Goal: Task Accomplishment & Management: Complete application form

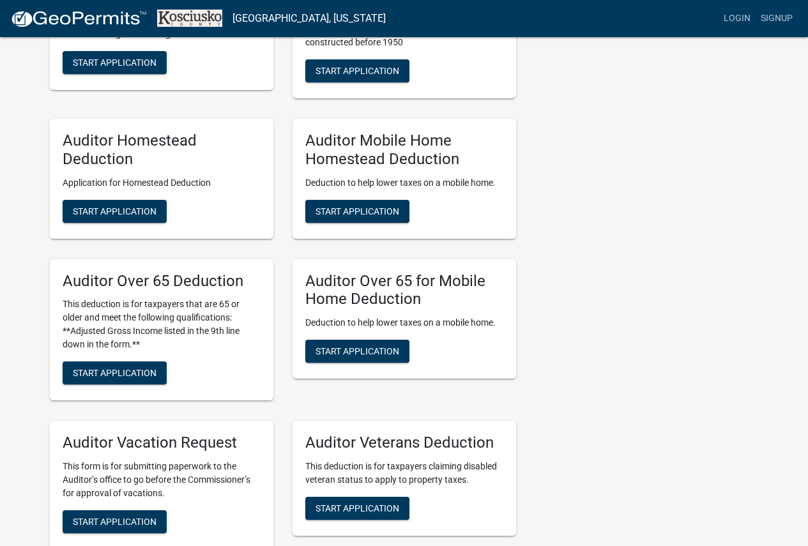
scroll to position [767, 0]
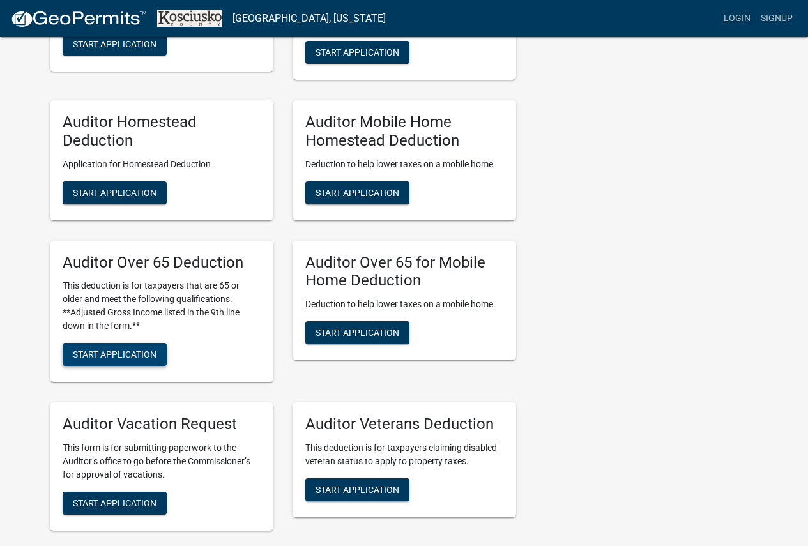
click at [109, 362] on button "Start Application" at bounding box center [115, 354] width 104 height 23
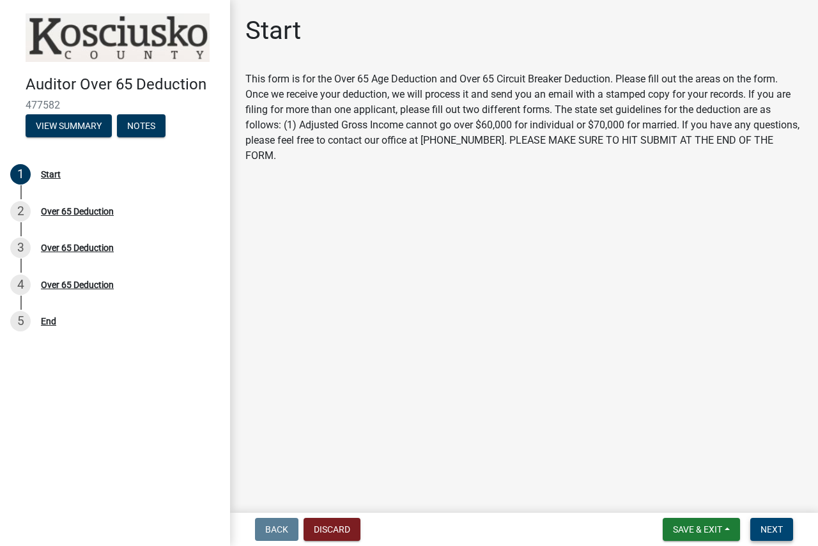
click at [776, 530] on span "Next" at bounding box center [771, 530] width 22 height 10
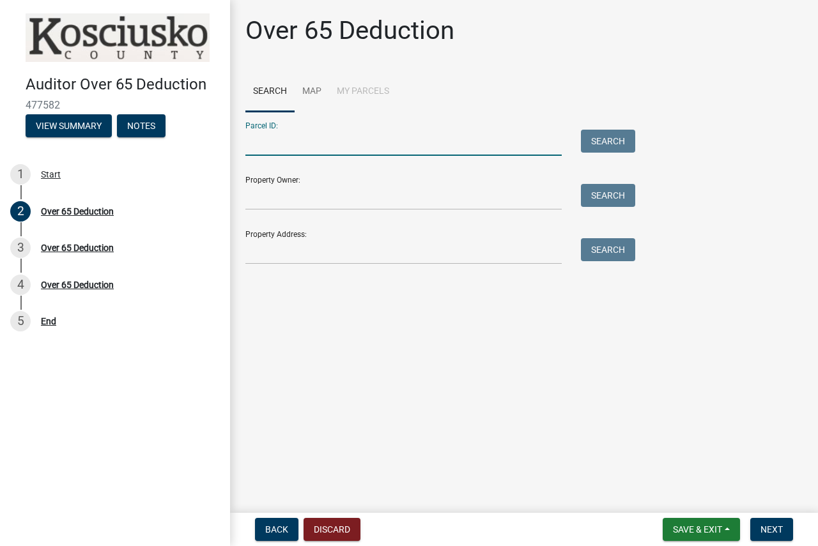
click at [369, 145] on input "Parcel ID:" at bounding box center [403, 143] width 316 height 26
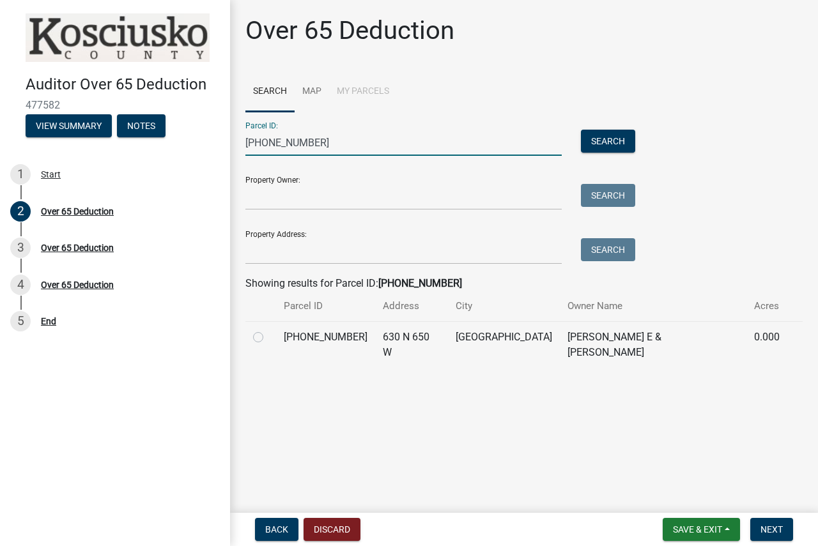
type input "[PHONE_NUMBER]"
click at [268, 330] on label at bounding box center [268, 330] width 0 height 0
click at [268, 337] on input "radio" at bounding box center [272, 334] width 8 height 8
radio input "true"
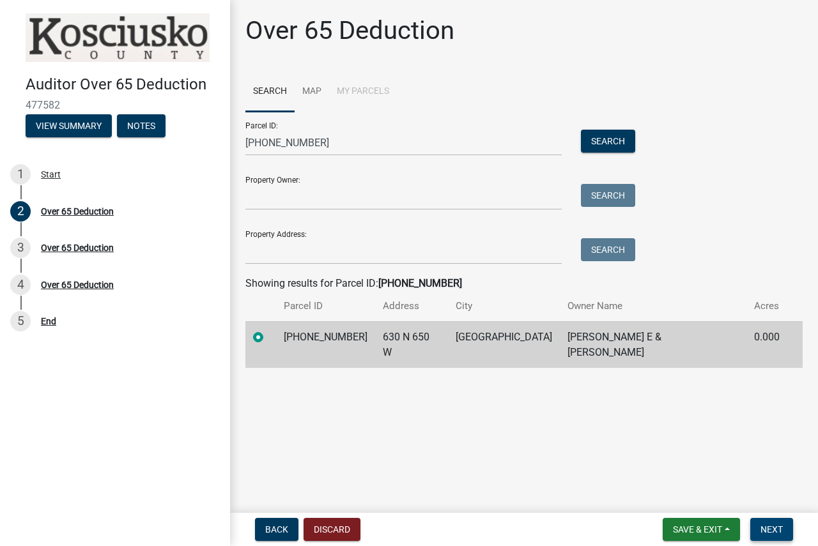
click at [767, 530] on span "Next" at bounding box center [771, 530] width 22 height 10
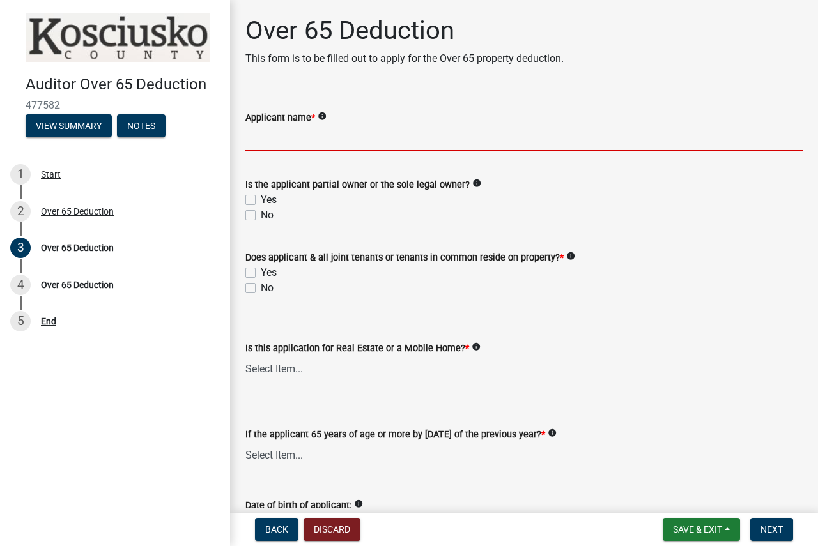
click at [352, 143] on input "Applicant name *" at bounding box center [523, 138] width 557 height 26
type input "r"
type input "[PERSON_NAME]"
click at [258, 200] on div "Yes" at bounding box center [523, 199] width 557 height 15
click at [261, 203] on label "Yes" at bounding box center [269, 199] width 16 height 15
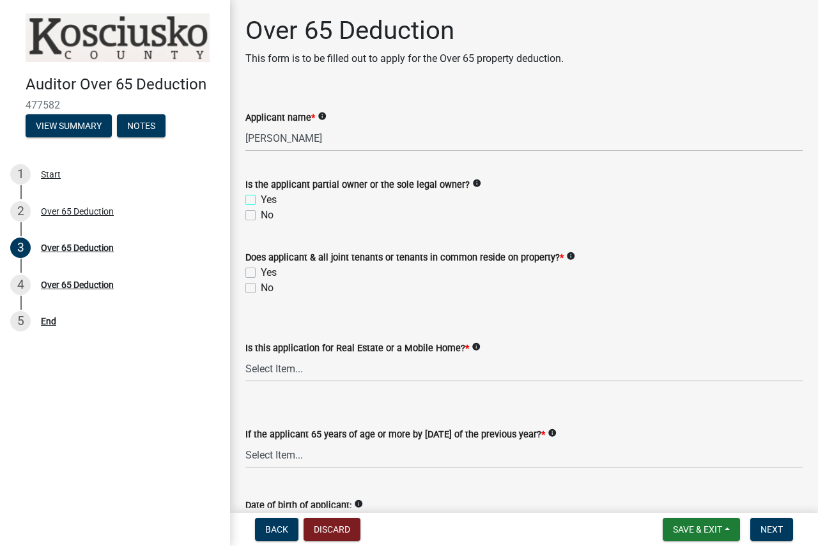
click at [261, 201] on input "Yes" at bounding box center [265, 196] width 8 height 8
checkbox input "true"
checkbox input "false"
click at [261, 286] on label "No" at bounding box center [267, 288] width 13 height 15
click at [261, 286] on input "No" at bounding box center [265, 285] width 8 height 8
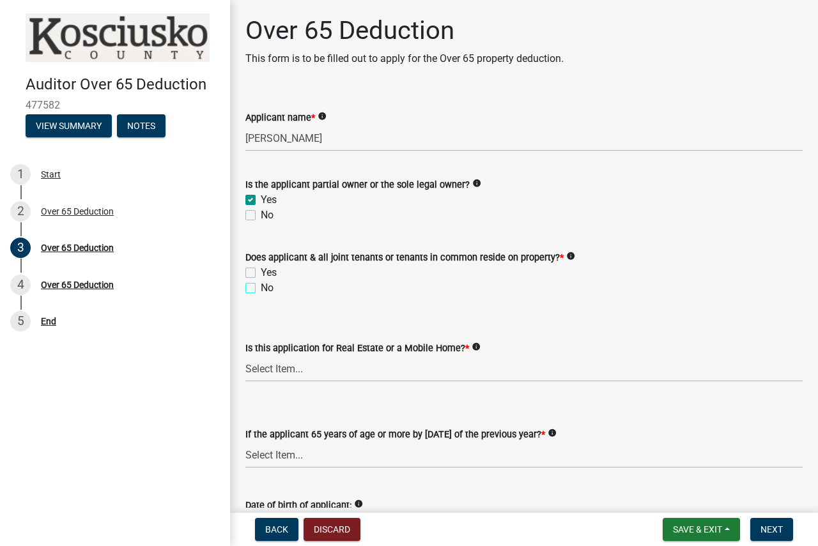
checkbox input "true"
checkbox input "false"
checkbox input "true"
click at [276, 372] on select "Select Item... Real Property Mobile Home" at bounding box center [523, 369] width 557 height 26
click at [245, 356] on select "Select Item... Real Property Mobile Home" at bounding box center [523, 369] width 557 height 26
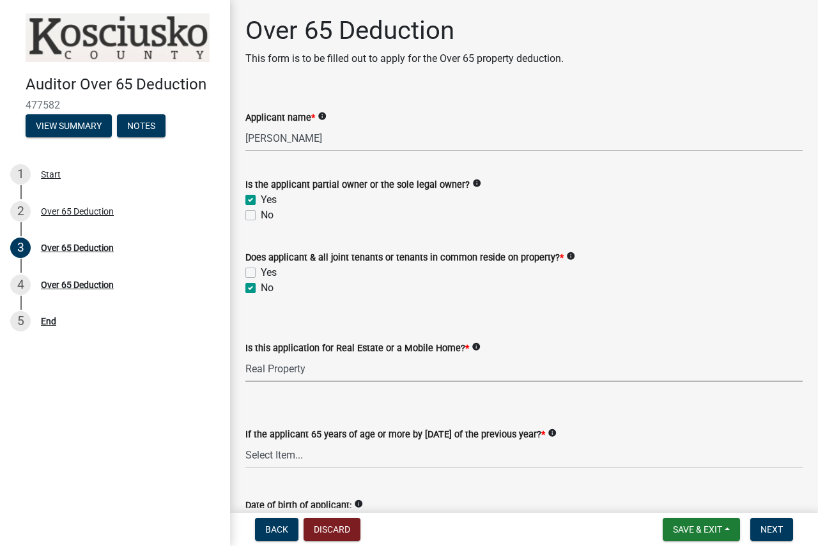
select select "9e0fe018-0807-4cb1-b9d0-1ea803b42424"
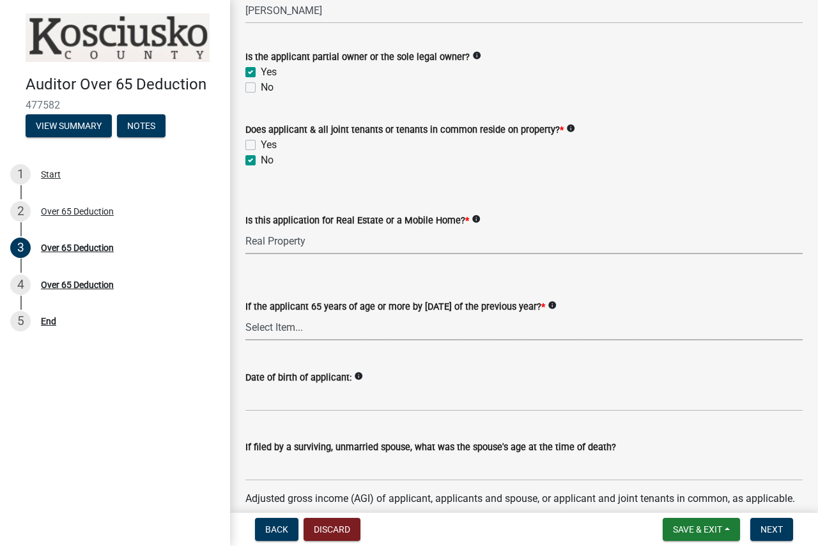
click at [293, 327] on select "Select Item... Yes No" at bounding box center [523, 327] width 557 height 26
click at [245, 314] on select "Select Item... Yes No" at bounding box center [523, 327] width 557 height 26
select select "61dd1732-a076-4c03-aff6-a332f5b70cd1"
click at [297, 397] on input "Date of birth of applicant:" at bounding box center [523, 398] width 557 height 26
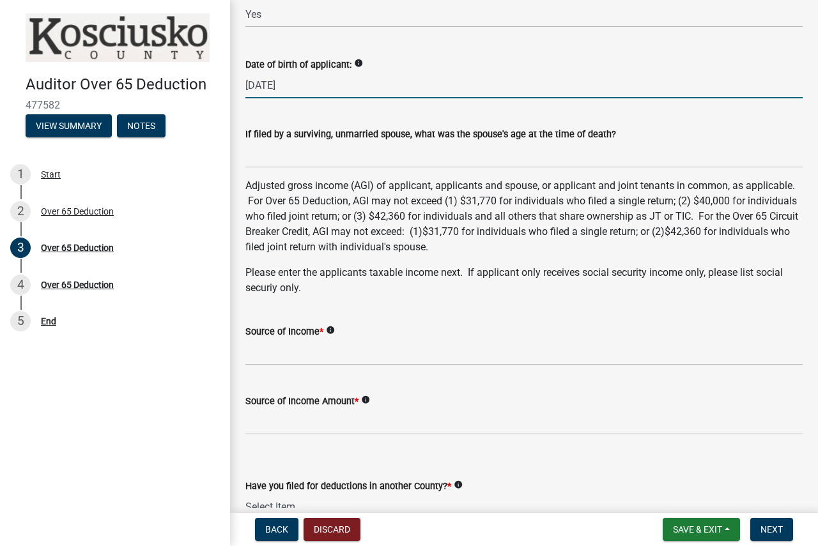
scroll to position [447, 0]
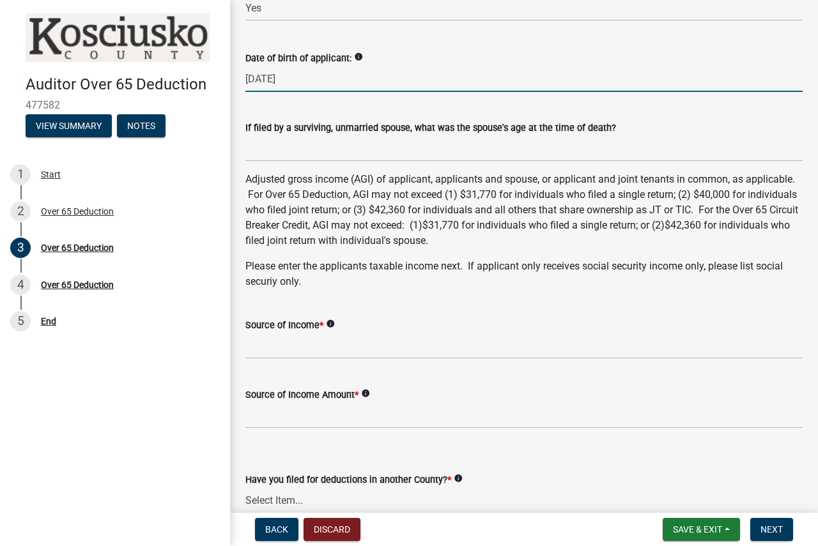
type input "[DATE]"
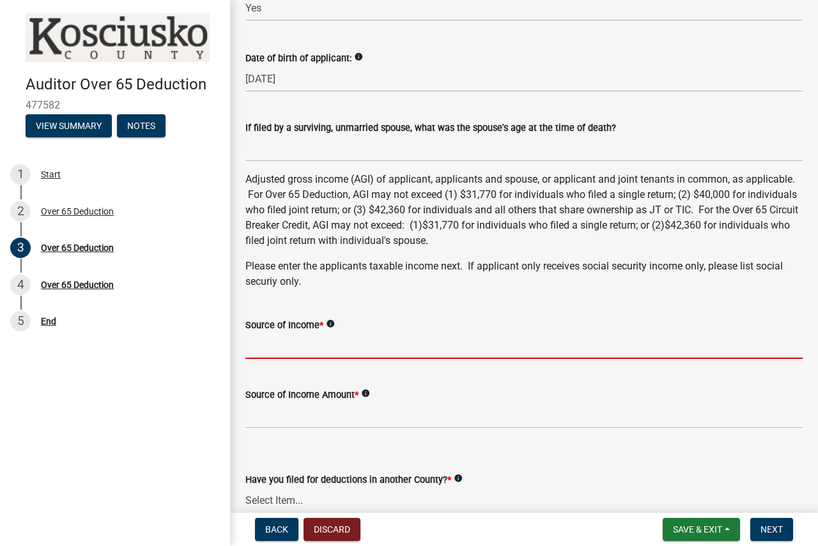
click at [275, 347] on input "Source of Income *" at bounding box center [523, 346] width 557 height 26
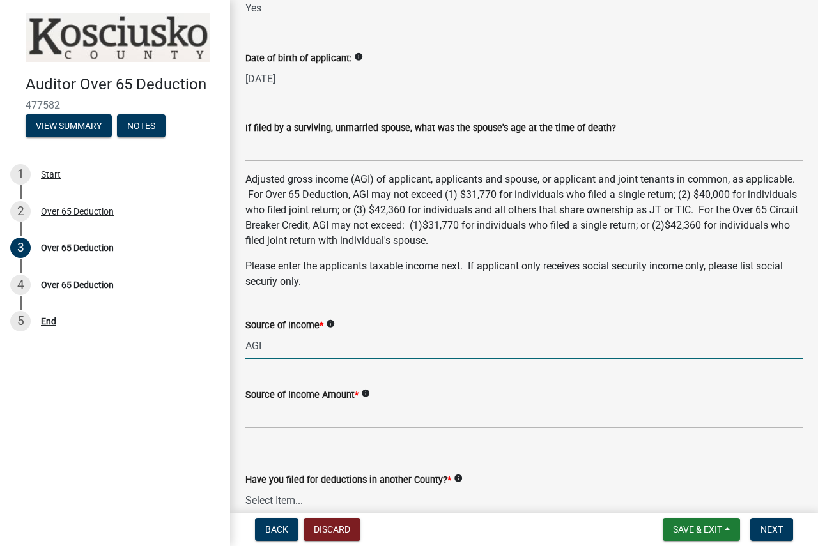
type input "AGI"
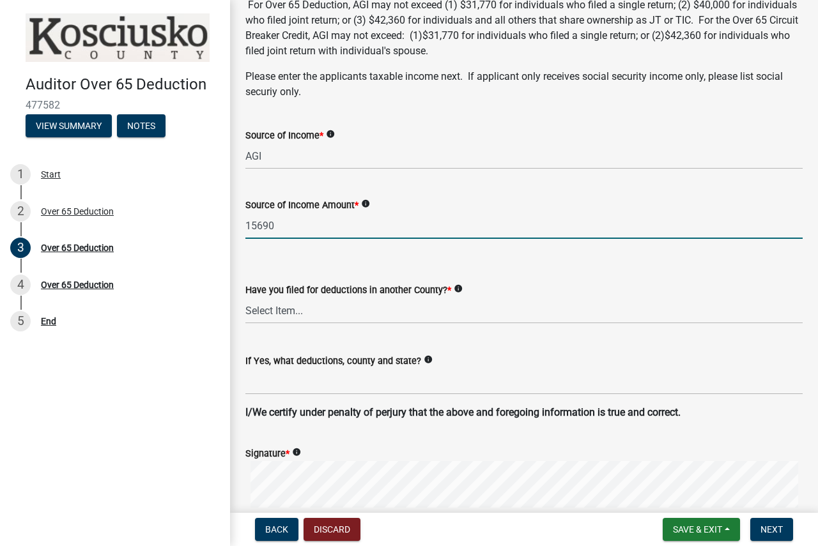
scroll to position [703, 0]
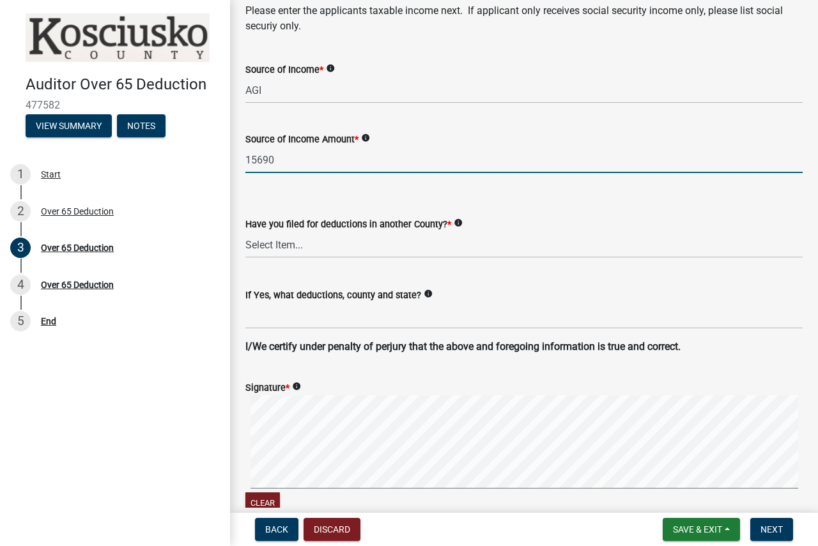
type input "15690"
click at [289, 248] on select "Select Item... Yes No" at bounding box center [523, 245] width 557 height 26
click at [245, 232] on select "Select Item... Yes No" at bounding box center [523, 245] width 557 height 26
select select "c3747c1b-6a10-4157-a122-bd71e37b161f"
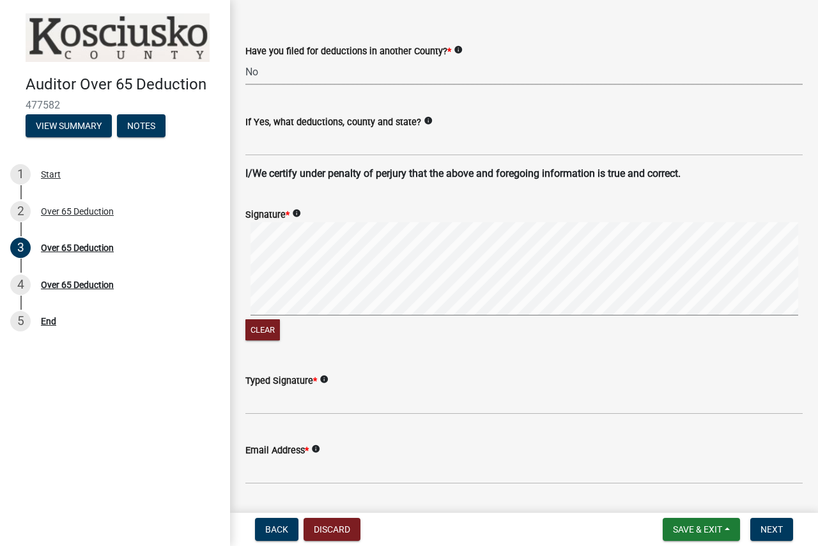
scroll to position [895, 0]
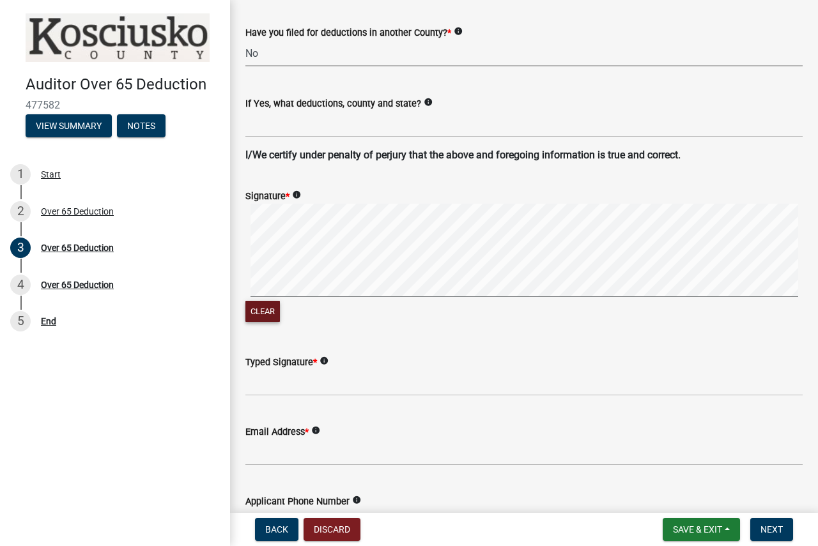
click at [281, 384] on input "Typed Signature *" at bounding box center [523, 383] width 557 height 26
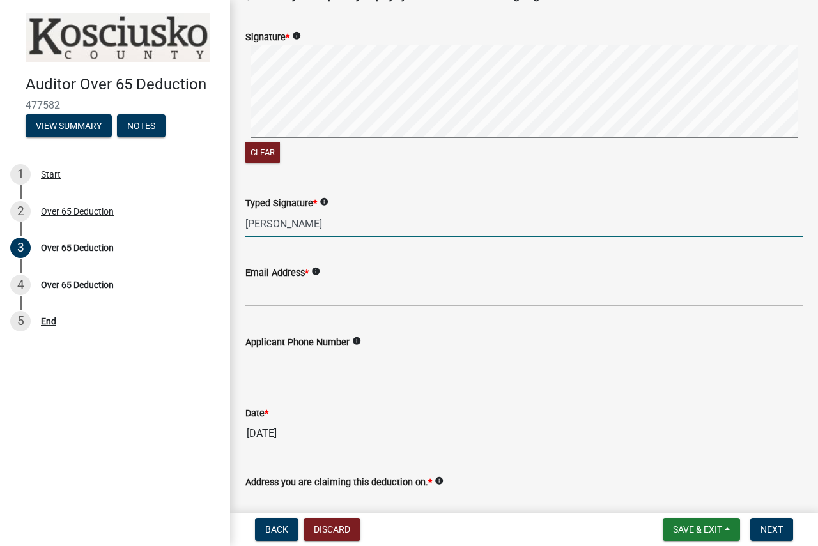
scroll to position [1086, 0]
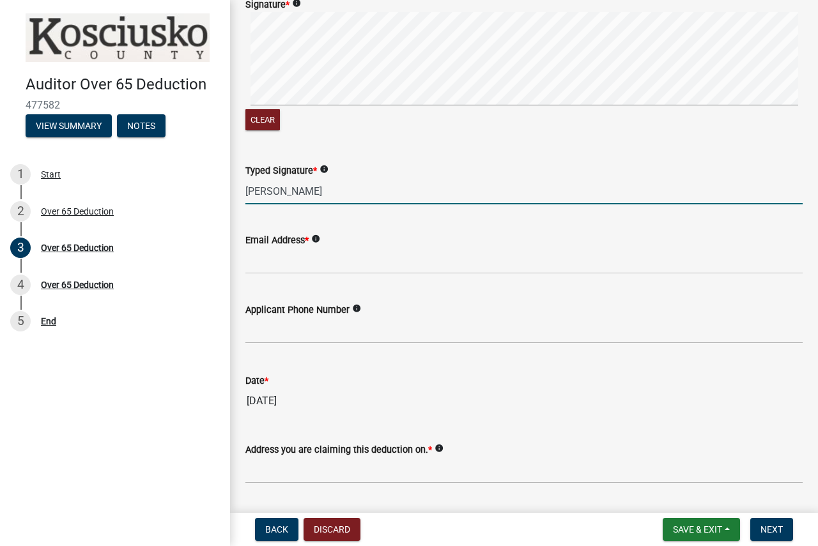
type input "[PERSON_NAME]"
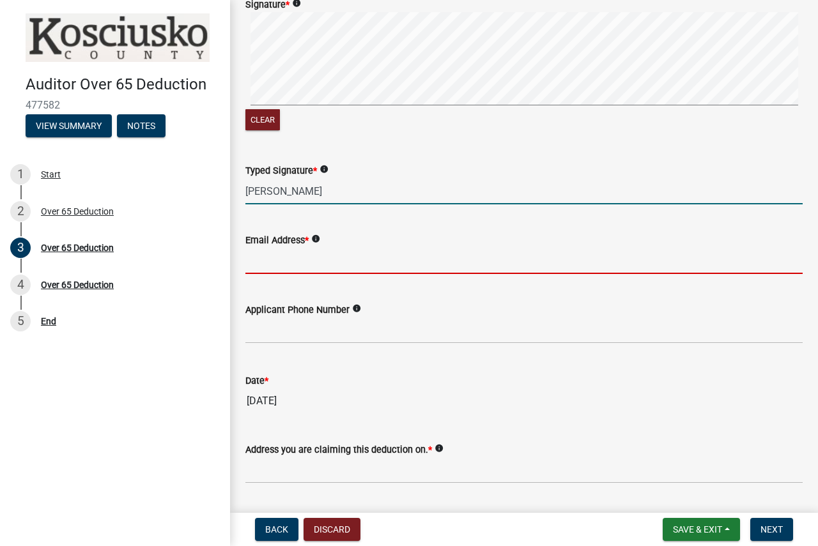
click at [351, 259] on input "Email Address *" at bounding box center [523, 261] width 557 height 26
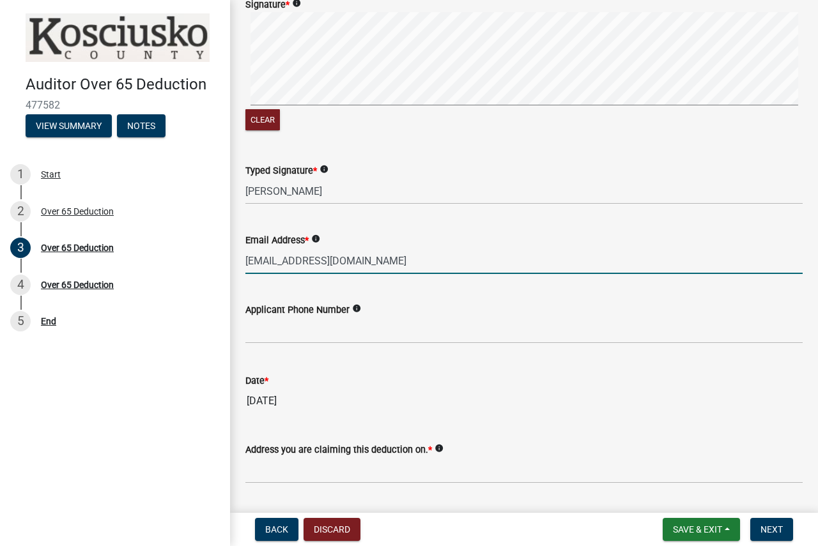
type input "[EMAIL_ADDRESS][DOMAIN_NAME]"
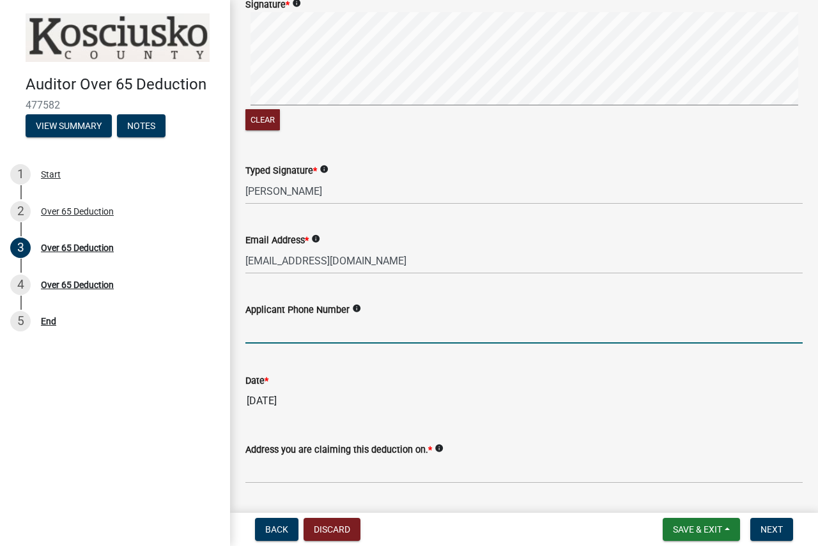
click at [315, 322] on input "text" at bounding box center [523, 331] width 557 height 26
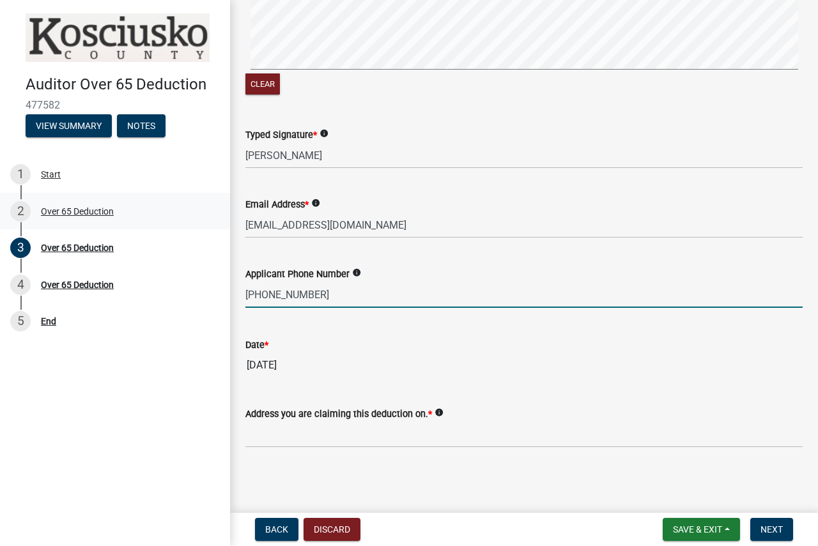
type input "5745519055"
click at [273, 427] on input "Address you are claiming this deduction on. *" at bounding box center [523, 435] width 557 height 26
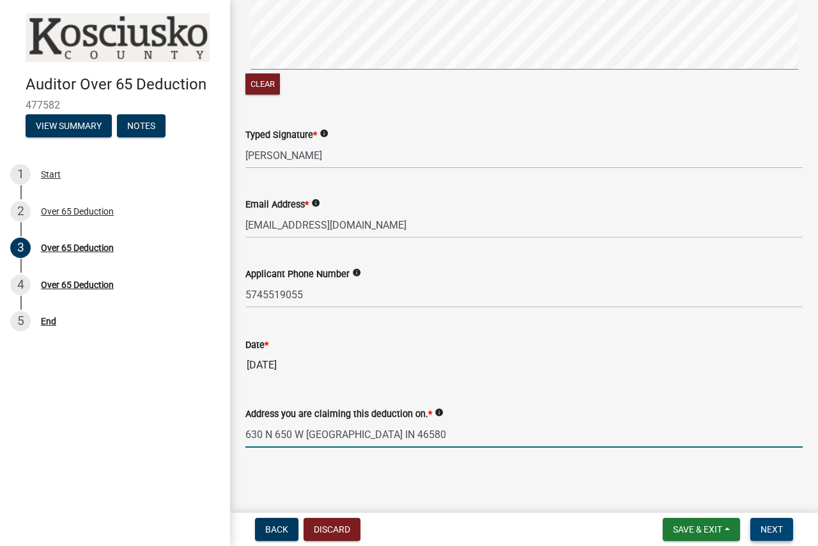
type input "630 N 650 W [GEOGRAPHIC_DATA] IN 46580"
click at [753, 539] on button "Next" at bounding box center [771, 529] width 43 height 23
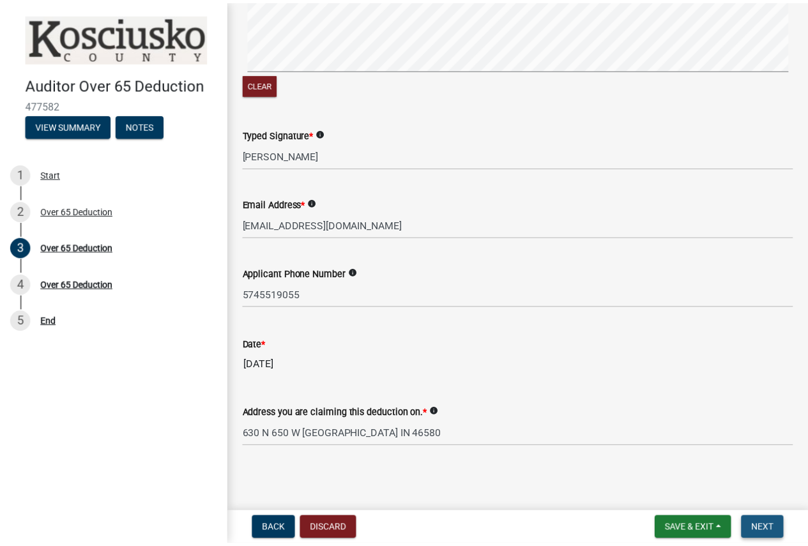
scroll to position [0, 0]
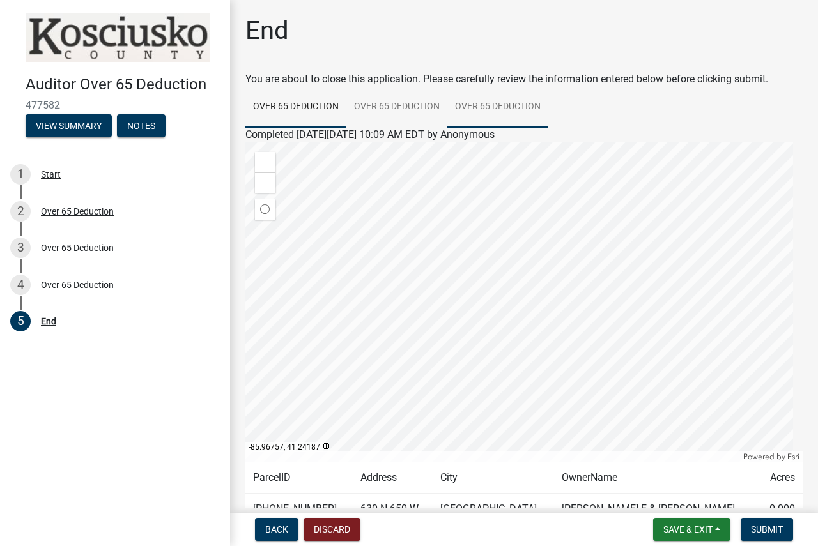
click at [506, 105] on link "Over 65 Deduction" at bounding box center [497, 107] width 101 height 41
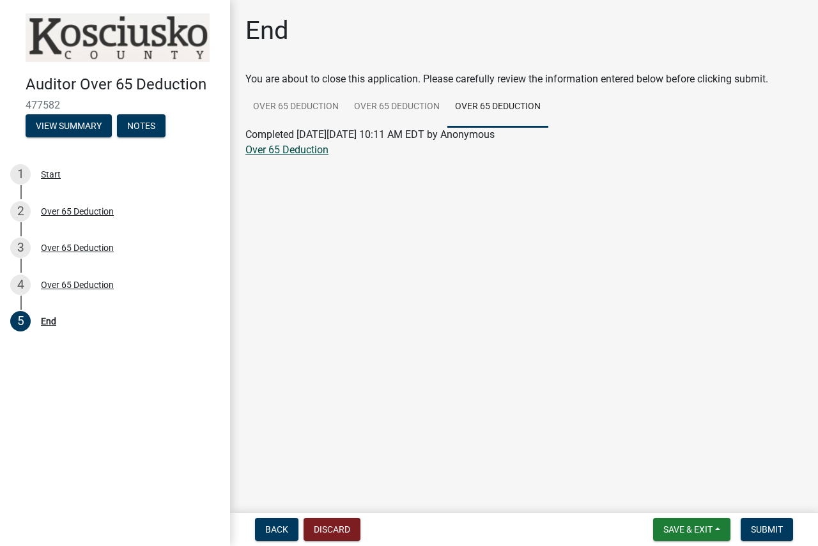
click at [291, 151] on link "Over 65 Deduction" at bounding box center [286, 150] width 83 height 12
click at [754, 532] on span "Submit" at bounding box center [767, 530] width 32 height 10
